Goal: Find specific page/section: Find specific page/section

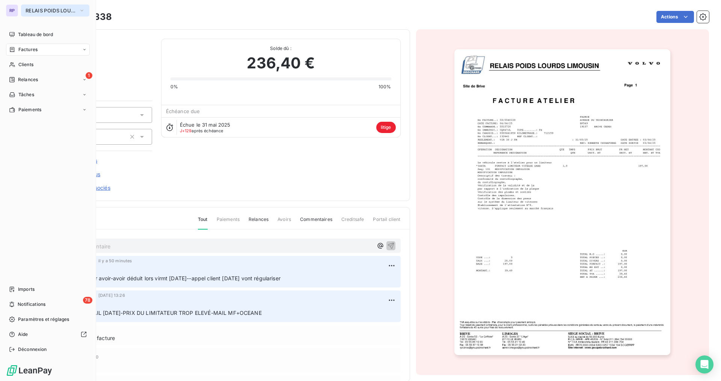
click at [30, 9] on span "RELAIS POIDS LOURDS LIMOUSIN" at bounding box center [51, 11] width 50 height 6
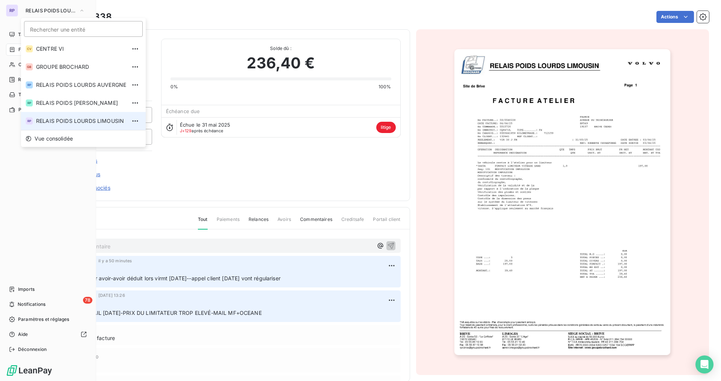
click at [75, 119] on span "RELAIS POIDS LOURDS LIMOUSIN" at bounding box center [81, 121] width 90 height 8
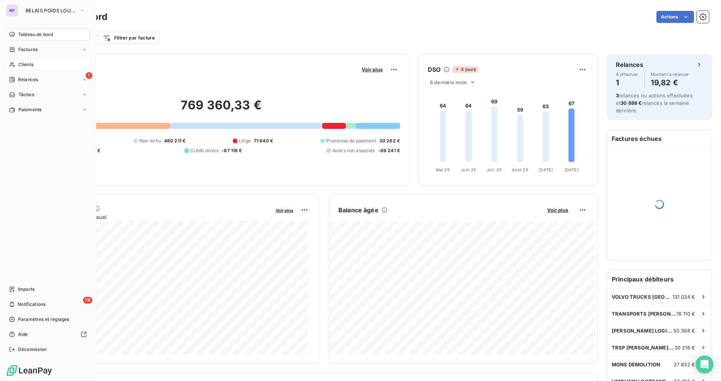
click at [24, 64] on span "Clients" at bounding box center [25, 64] width 15 height 7
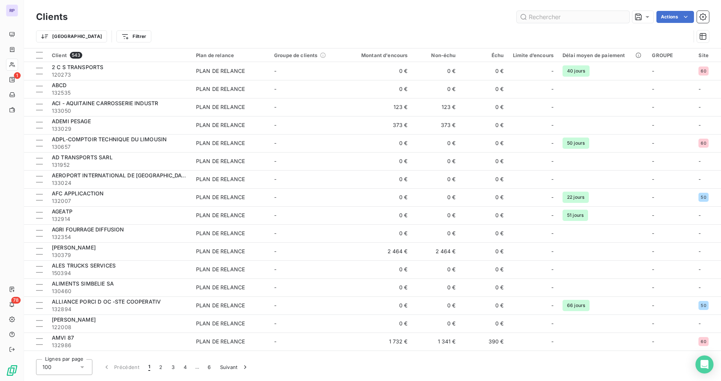
click at [558, 20] on input "text" at bounding box center [573, 17] width 113 height 12
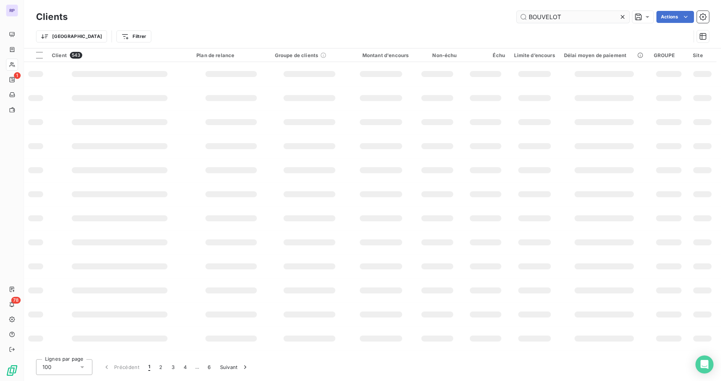
type input "BOUVELOT"
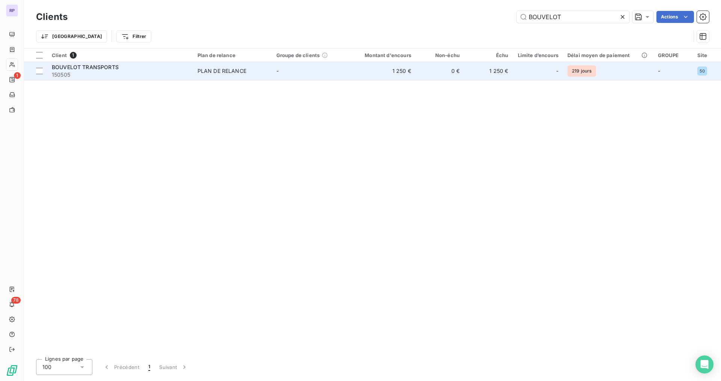
click at [94, 72] on span "150505" at bounding box center [120, 75] width 137 height 8
